Goal: Transaction & Acquisition: Subscribe to service/newsletter

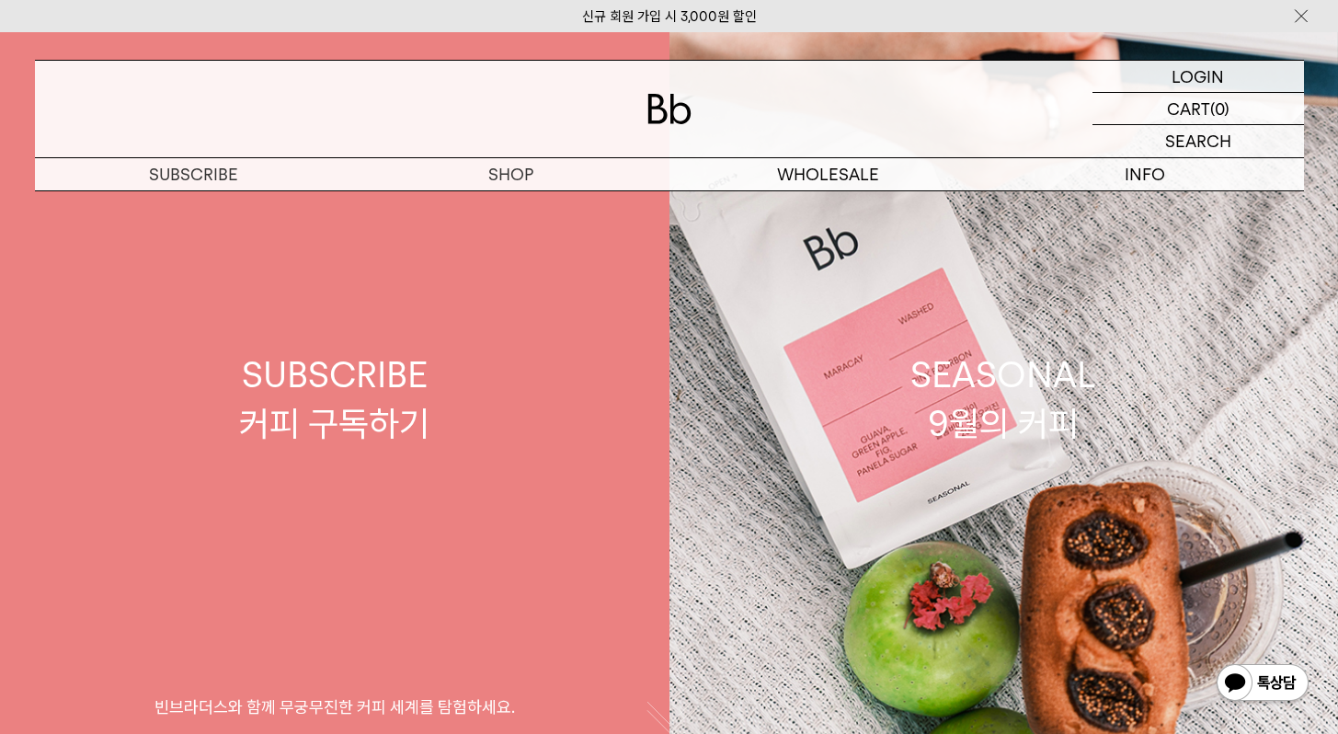
click at [519, 214] on link "SUBSCRIBE 커피 구독하기 빈브라더스와 함께 무궁무진한 커피 세계를 탐험하세요." at bounding box center [334, 399] width 669 height 734
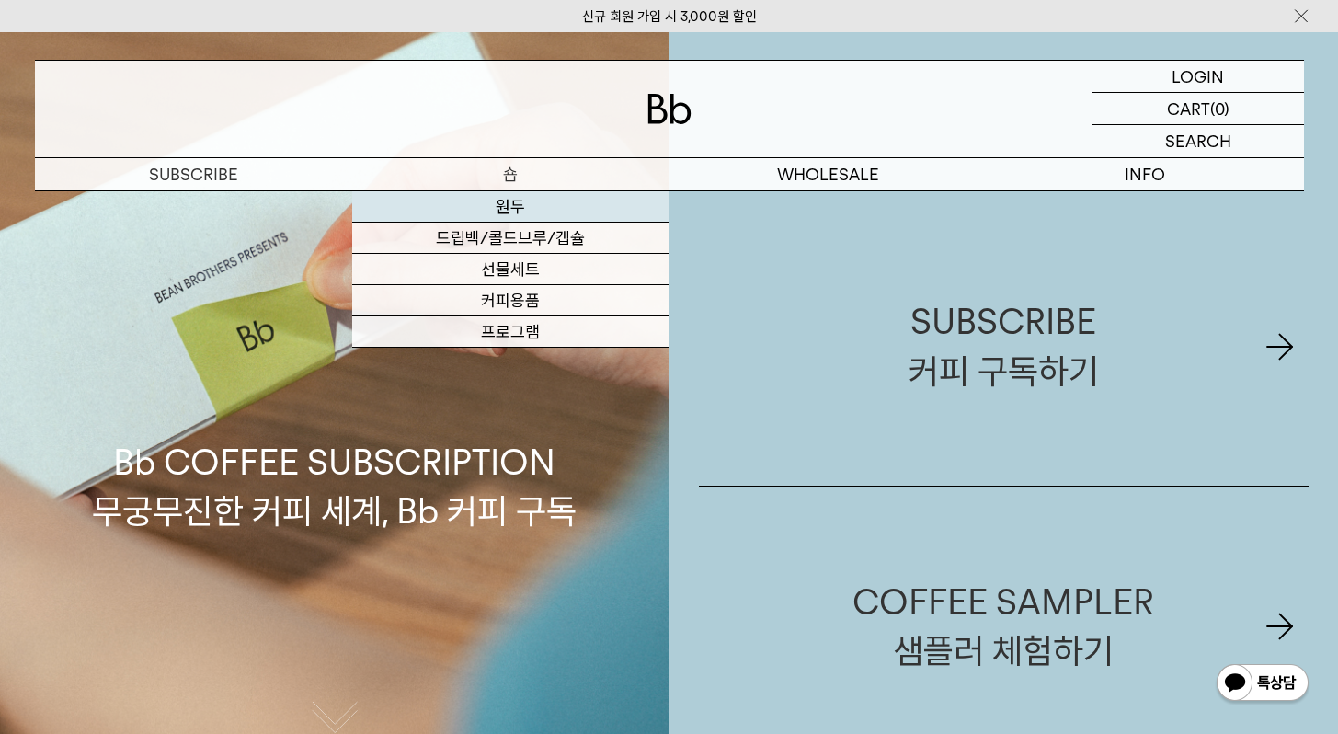
click at [508, 205] on link "원두" at bounding box center [510, 206] width 317 height 31
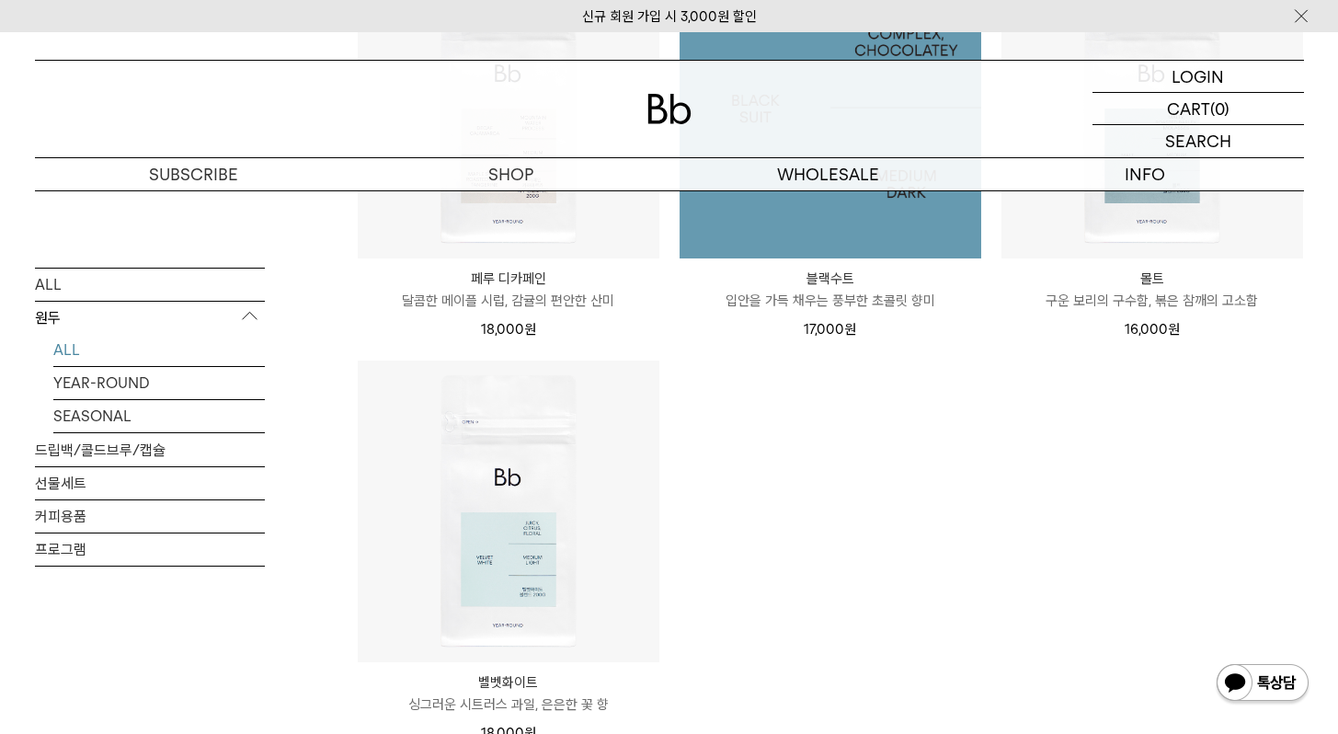
scroll to position [1816, 0]
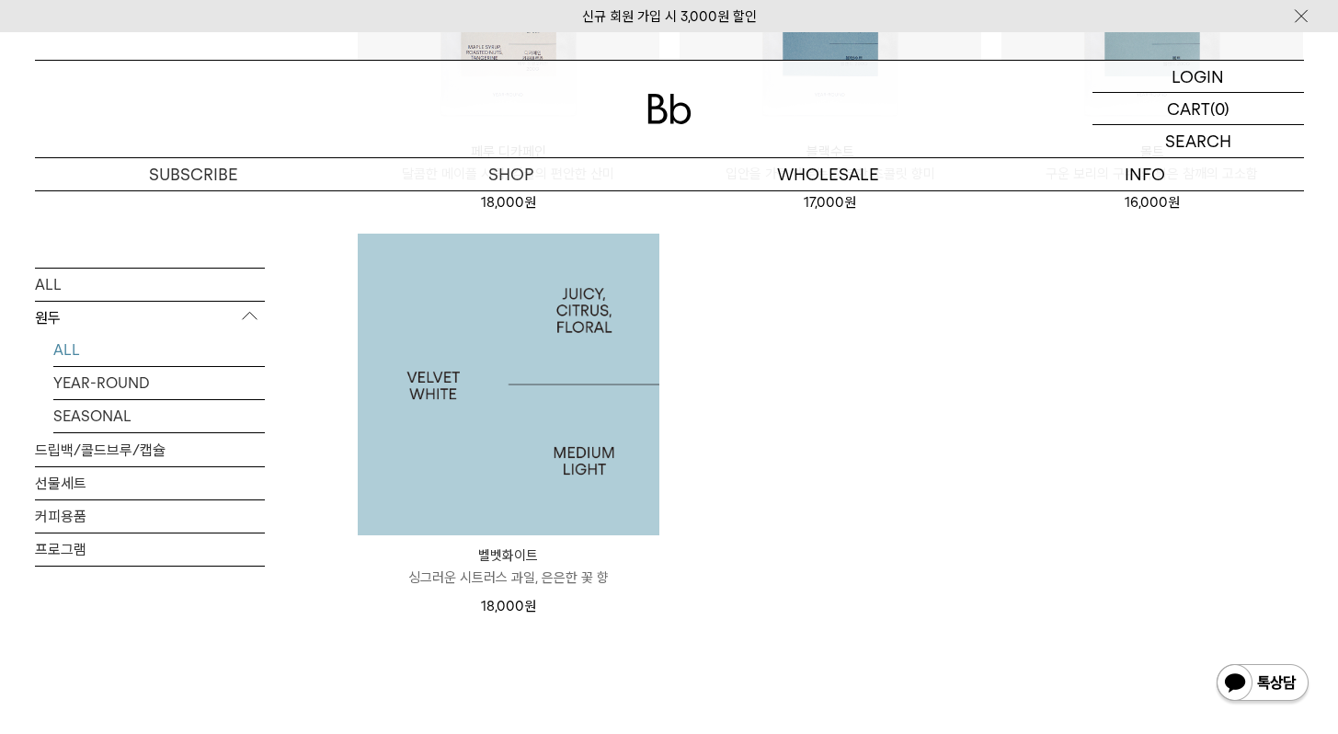
click at [555, 484] on img at bounding box center [509, 385] width 302 height 302
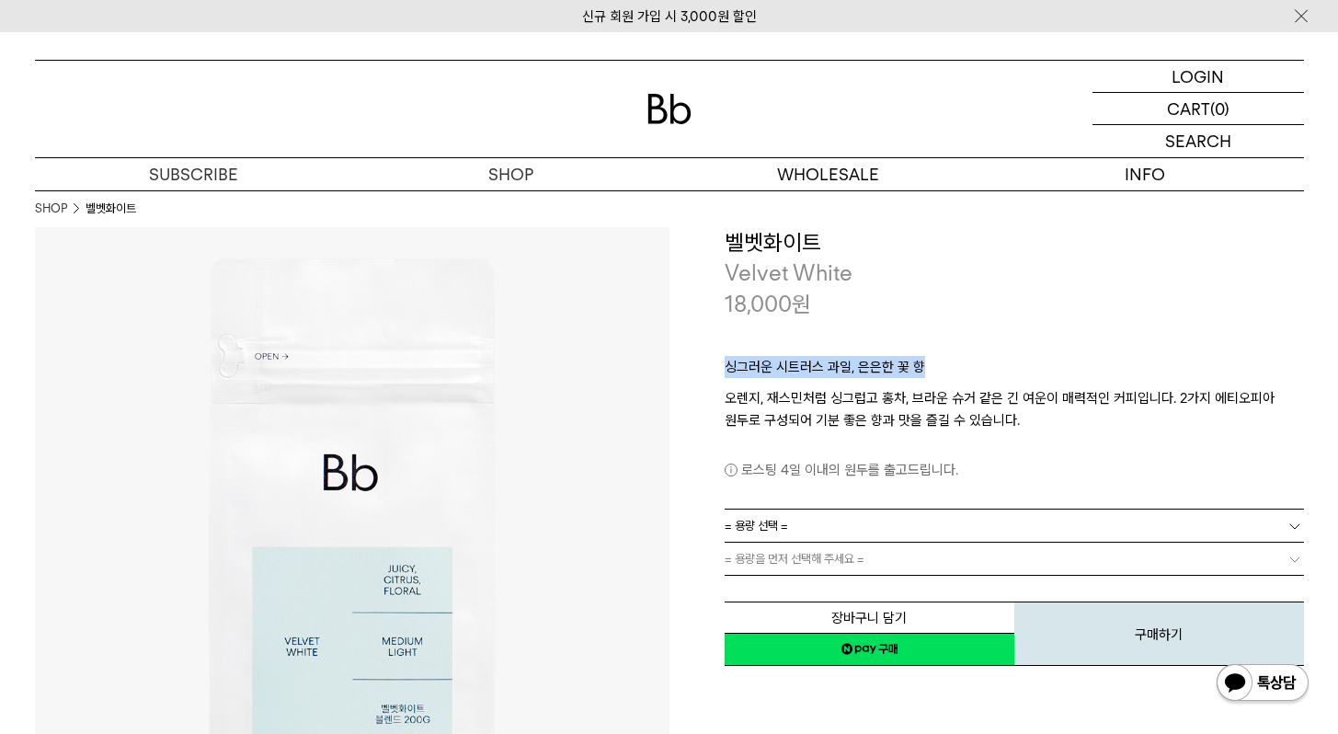
drag, startPoint x: 727, startPoint y: 366, endPoint x: 967, endPoint y: 377, distance: 240.2
click at [967, 377] on p "싱그러운 시트러스 과일, 은은한 꽃 향" at bounding box center [1014, 371] width 579 height 31
copy p "싱그러운 시트러스 과일, 은은한 꽃 향"
